Goal: Task Accomplishment & Management: Manage account settings

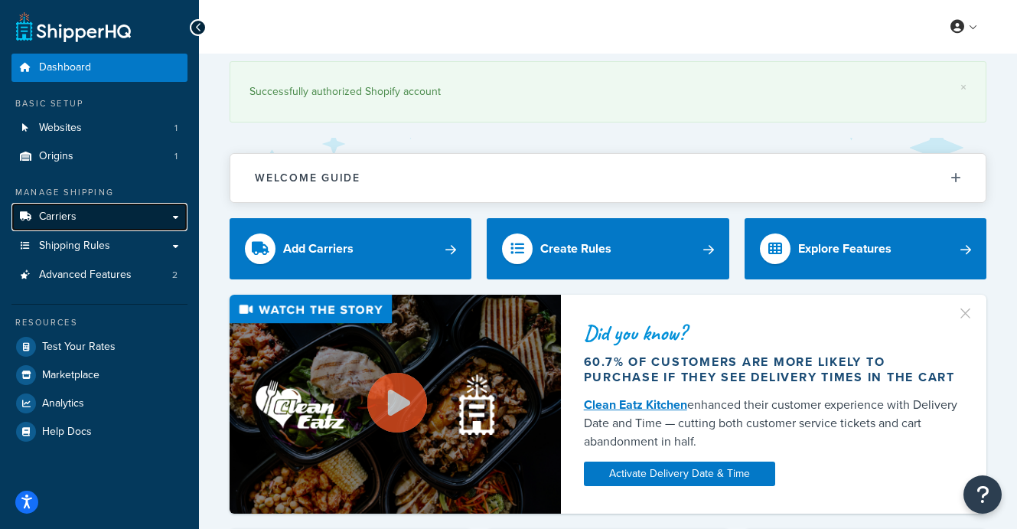
click at [178, 218] on link "Carriers" at bounding box center [99, 217] width 176 height 28
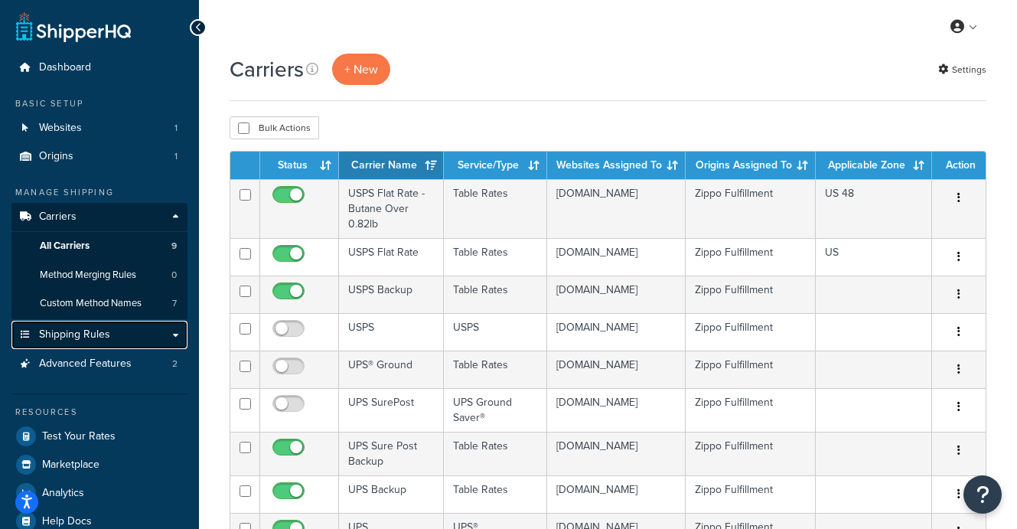
click at [148, 335] on link "Shipping Rules" at bounding box center [99, 335] width 176 height 28
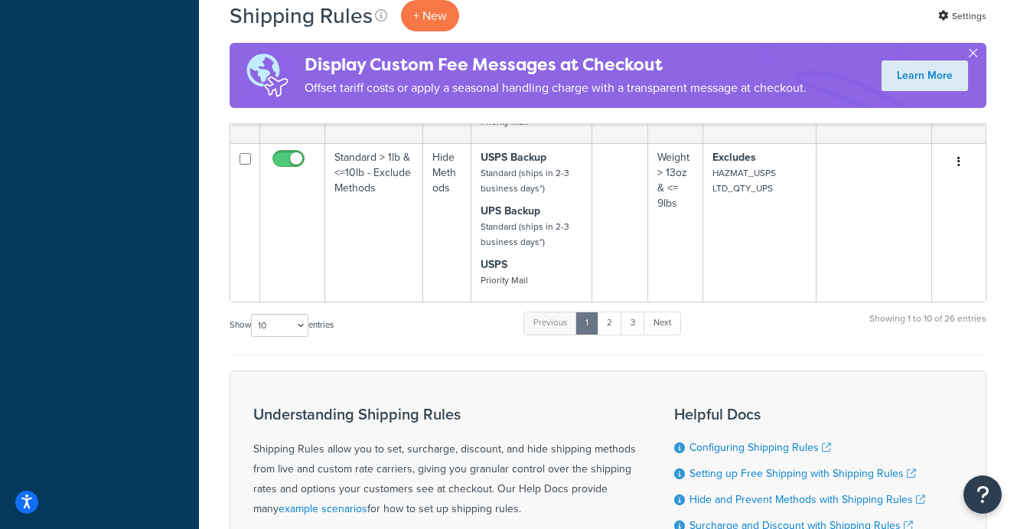
scroll to position [1315, 0]
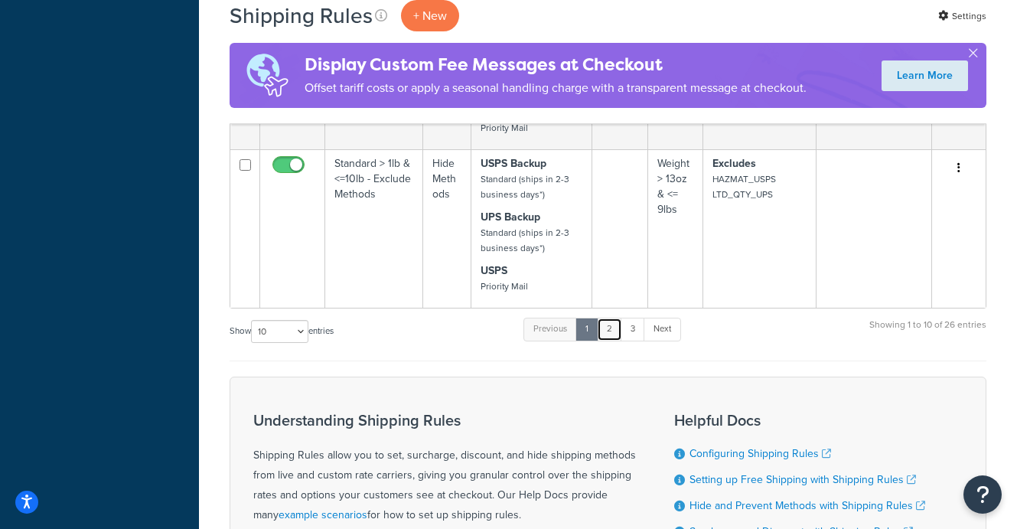
click at [612, 334] on link "2" at bounding box center [609, 329] width 25 height 23
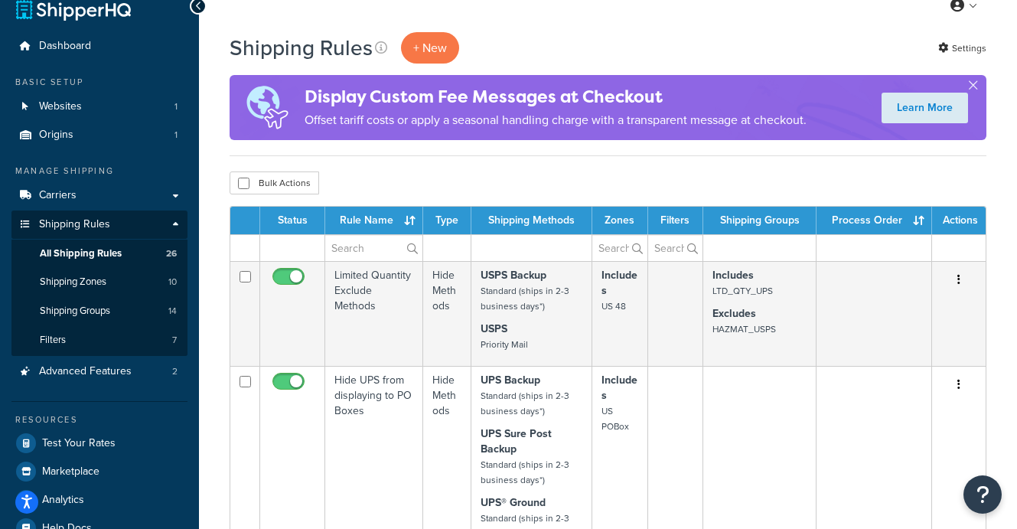
scroll to position [41, 0]
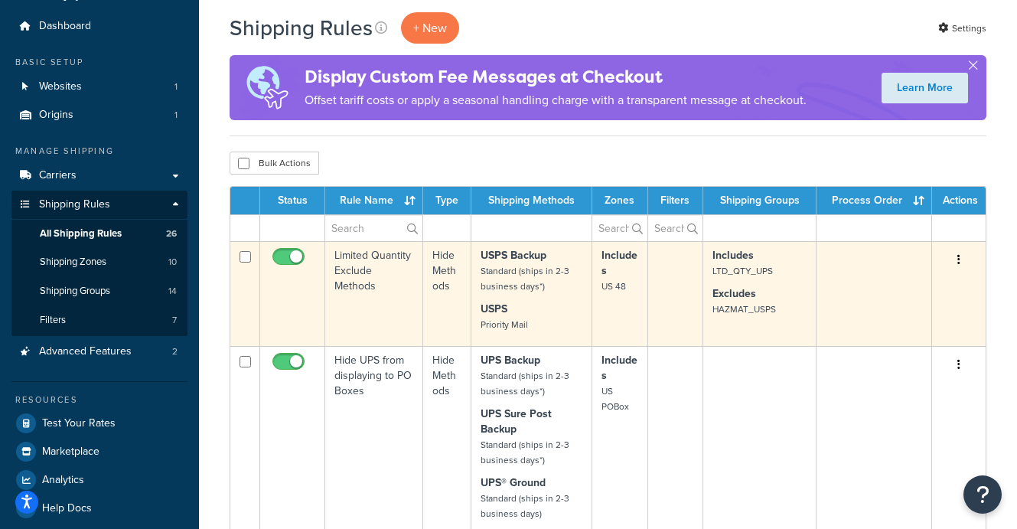
click at [777, 289] on p "Excludes HAZMAT_USPS" at bounding box center [760, 301] width 94 height 31
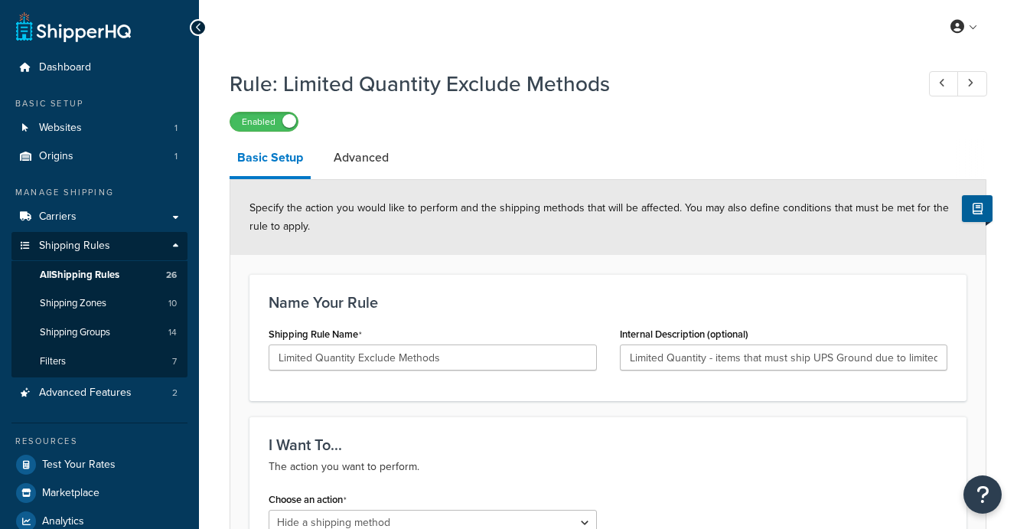
select select "HIDE"
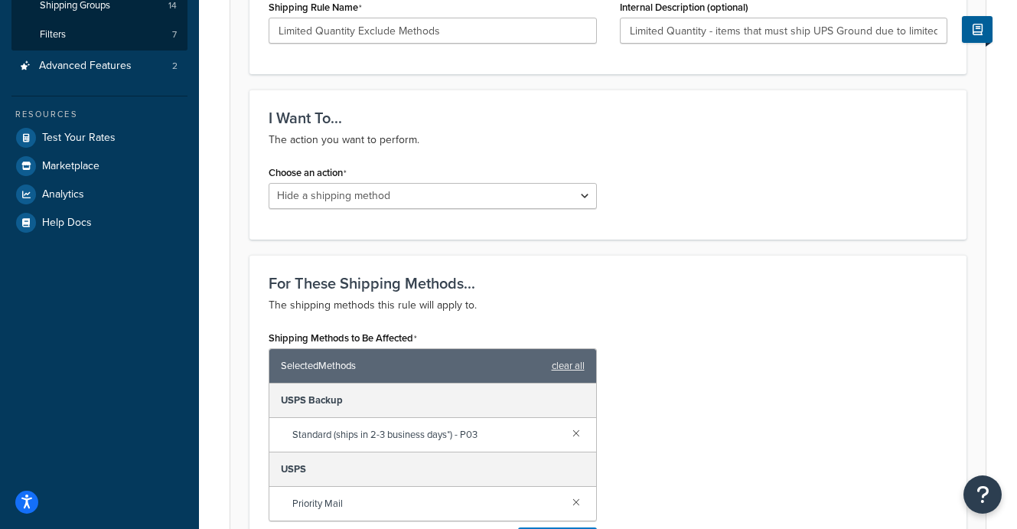
scroll to position [302, 0]
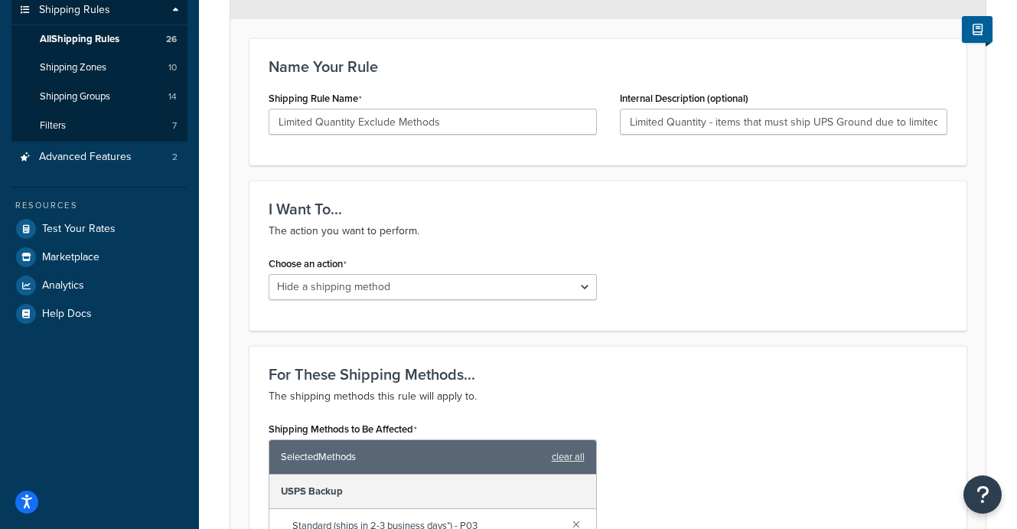
scroll to position [385, 0]
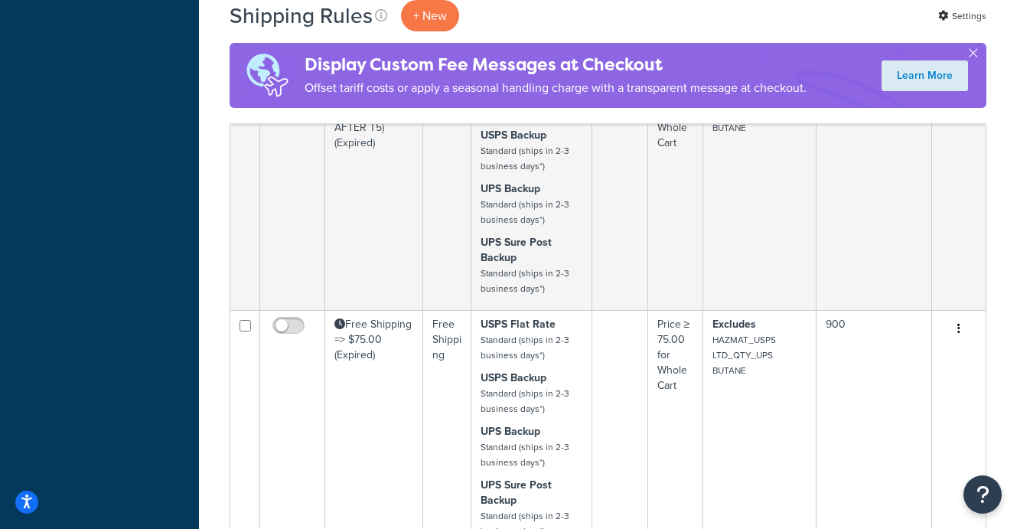
scroll to position [1625, 0]
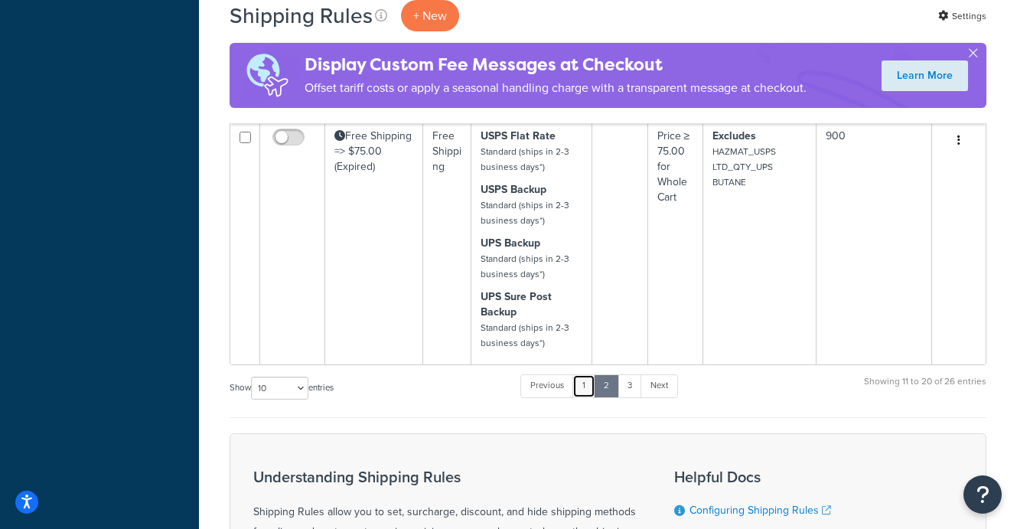
click at [586, 387] on link "1" at bounding box center [584, 385] width 23 height 23
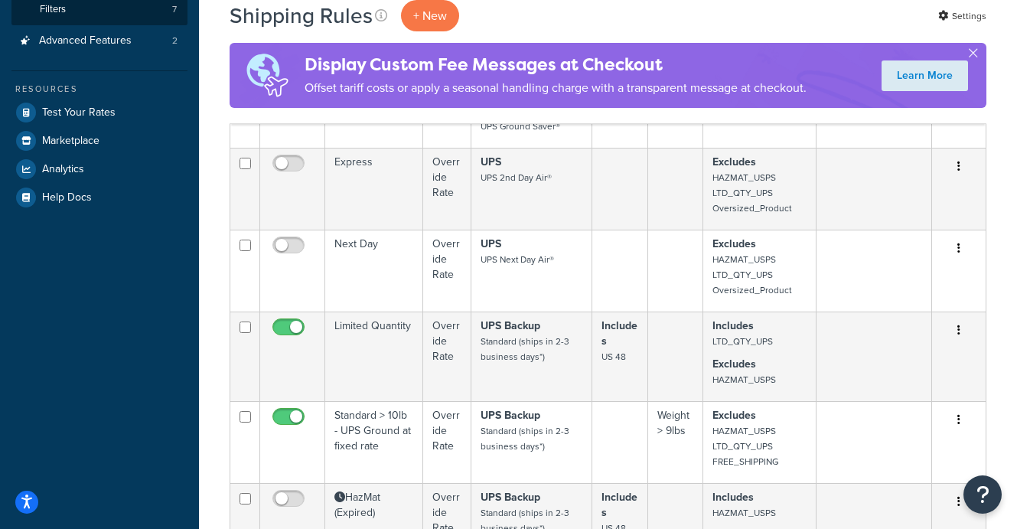
scroll to position [381, 0]
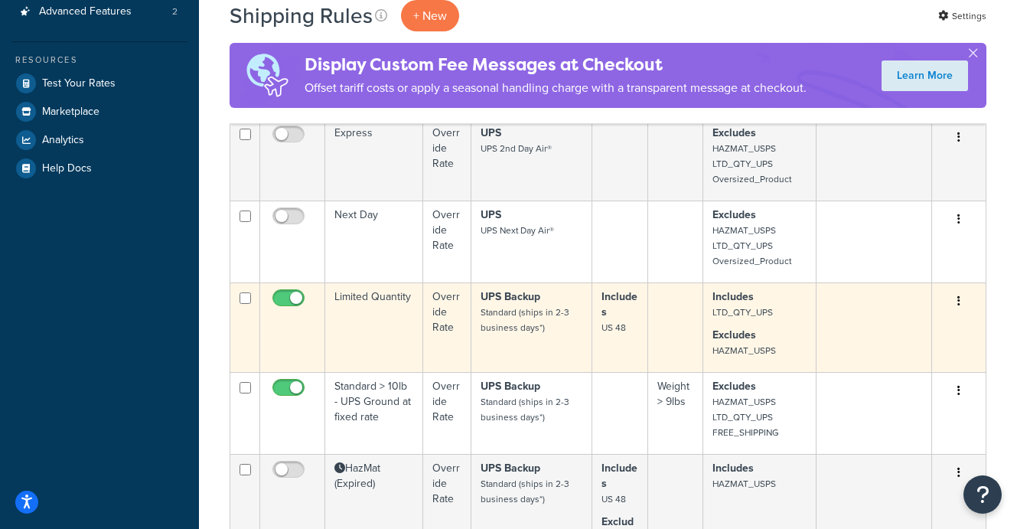
click at [664, 319] on td at bounding box center [676, 328] width 56 height 90
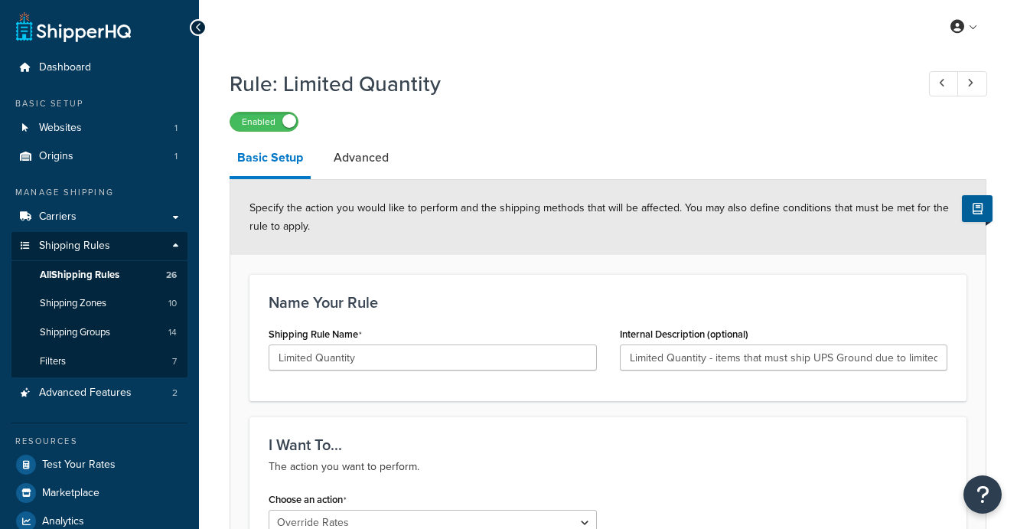
select select "OVERRIDE"
select select "LOCATION"
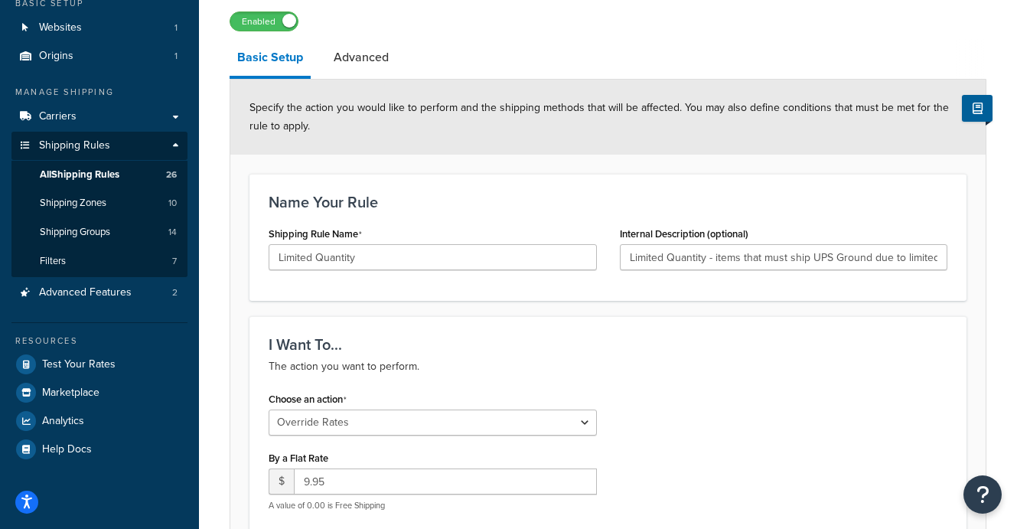
scroll to position [97, 0]
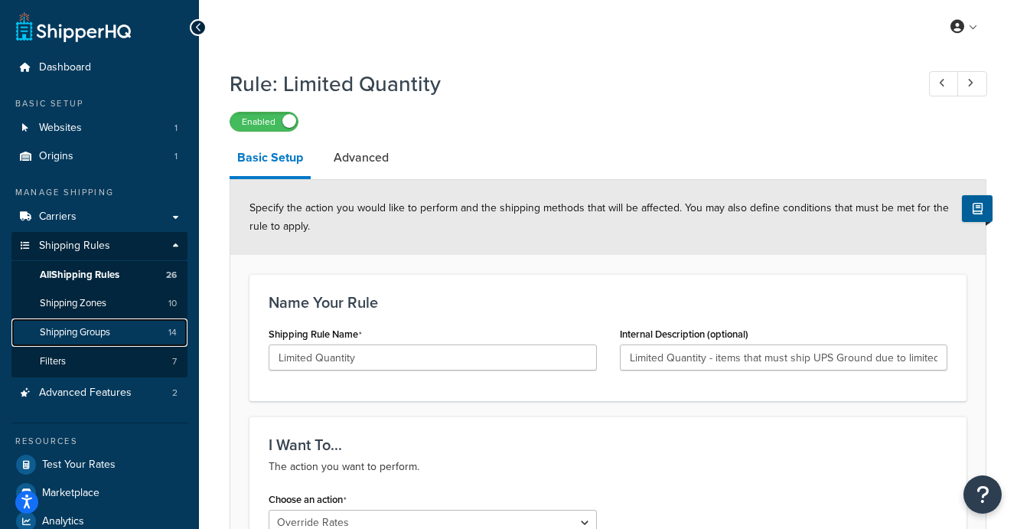
click at [101, 329] on span "Shipping Groups" at bounding box center [75, 332] width 70 height 13
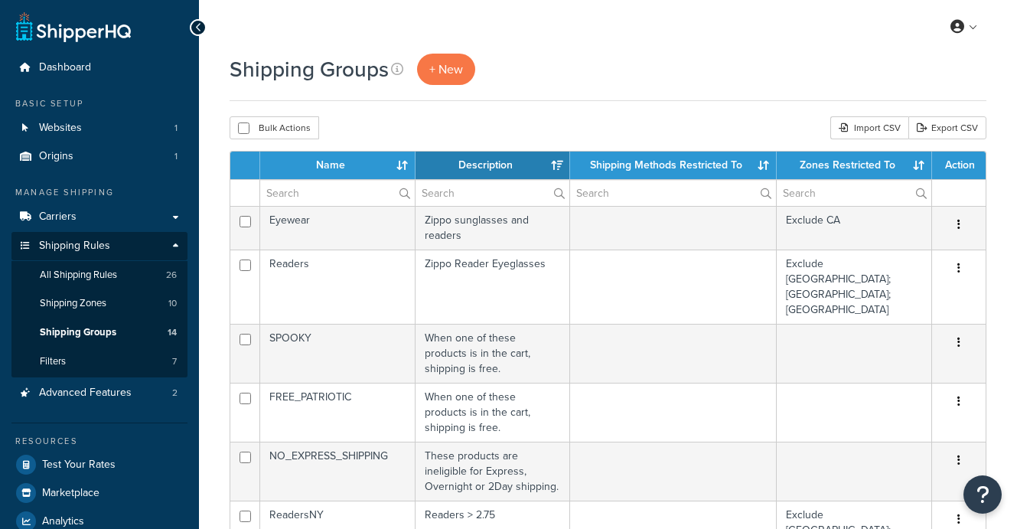
select select "15"
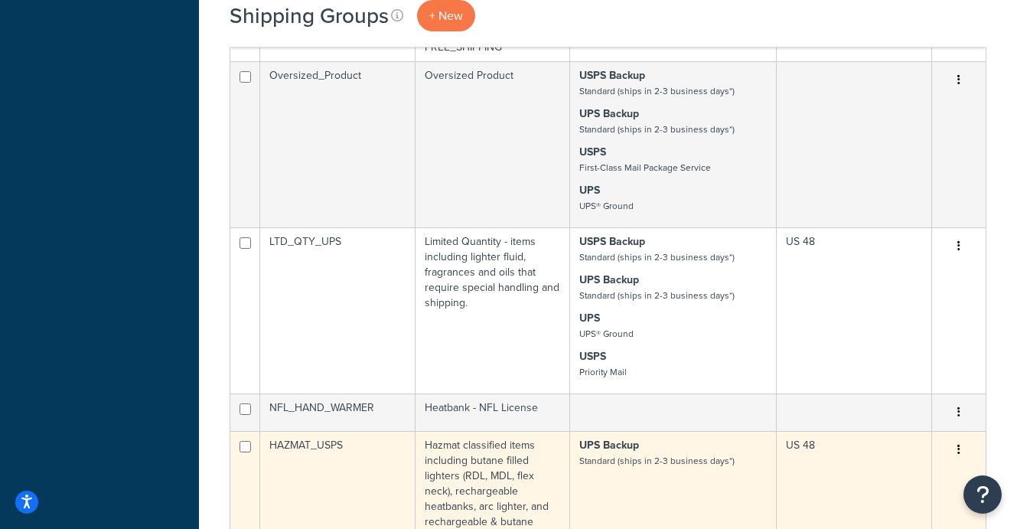
scroll to position [826, 0]
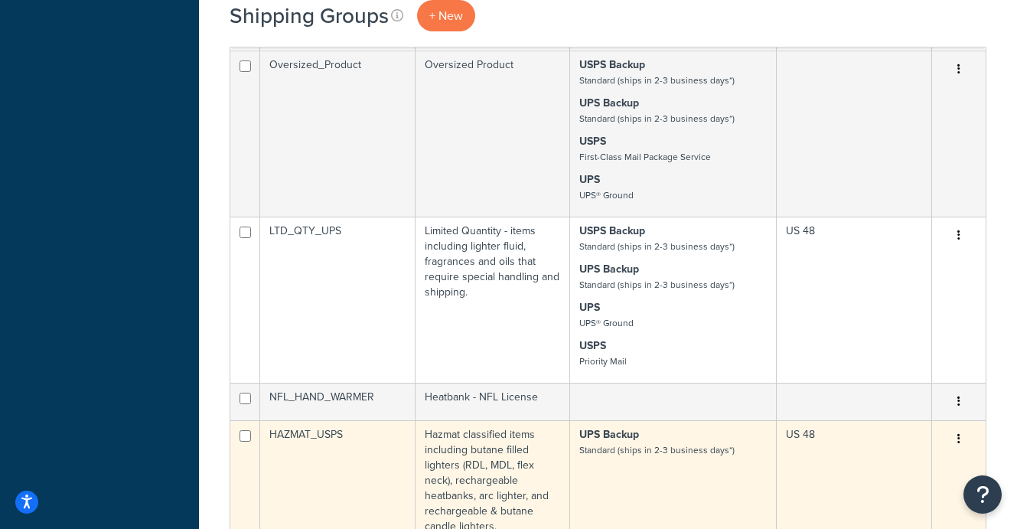
click at [684, 420] on td "UPS Backup Standard (ships in 2-3 business days*)" at bounding box center [673, 480] width 207 height 120
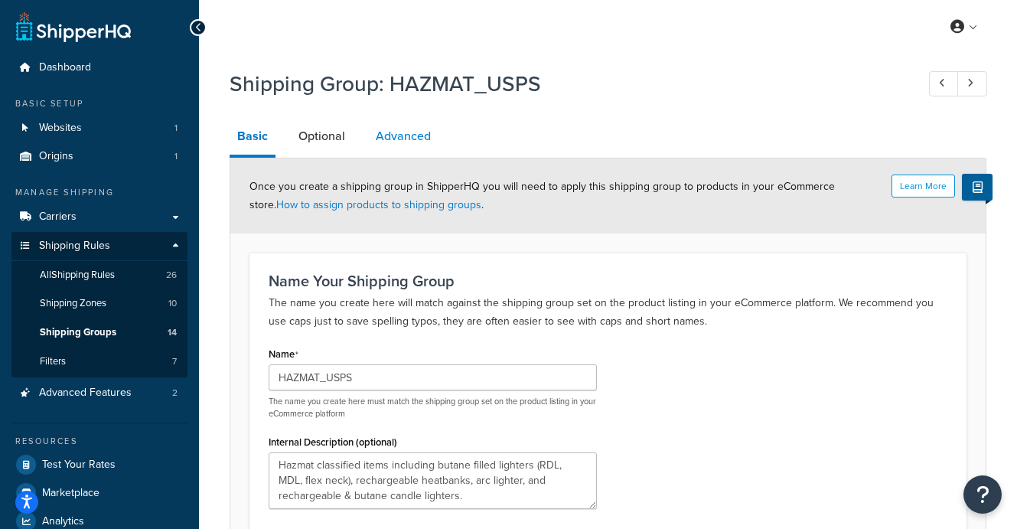
click at [405, 142] on link "Advanced" at bounding box center [403, 136] width 70 height 37
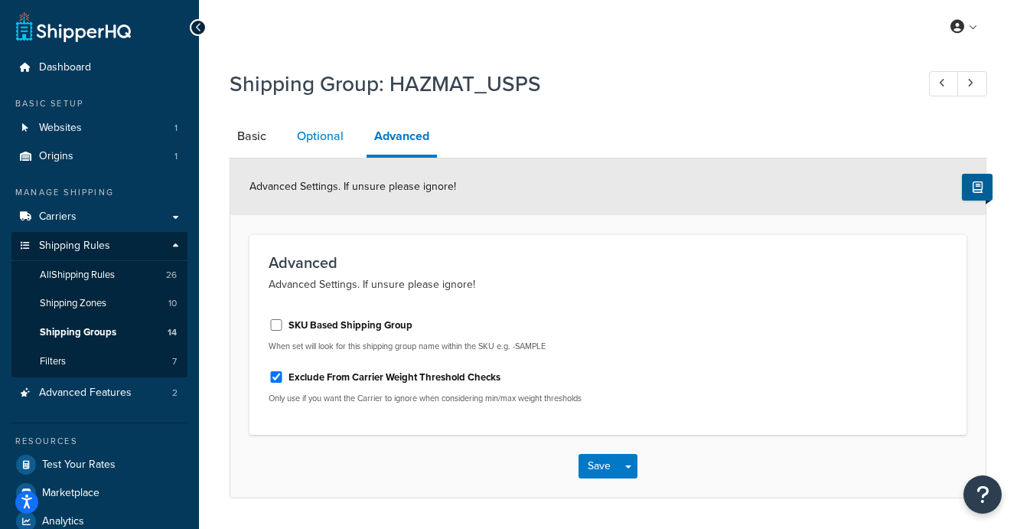
click at [323, 139] on link "Optional" at bounding box center [320, 136] width 62 height 37
